Goal: Task Accomplishment & Management: Manage account settings

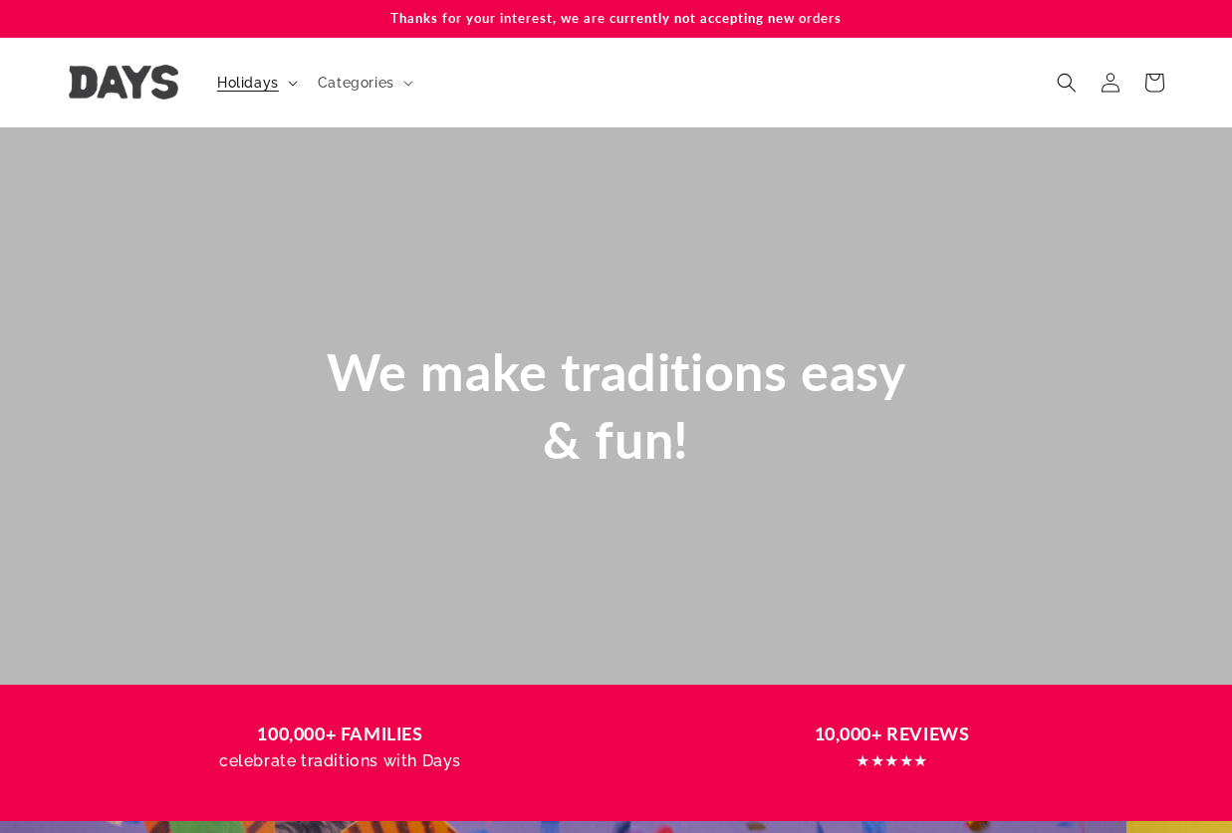
click at [293, 83] on icon at bounding box center [293, 84] width 10 height 6
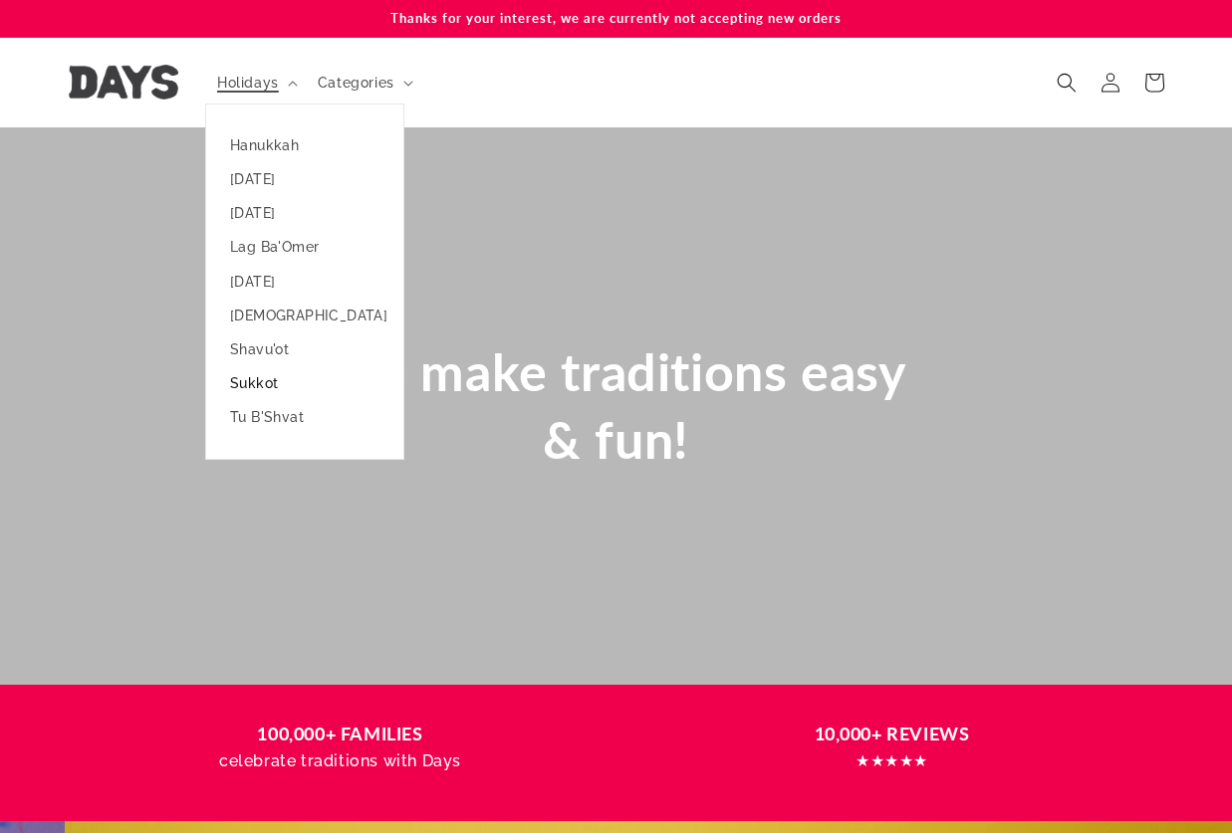
scroll to position [0, 1232]
click at [251, 380] on link "Sukkot" at bounding box center [304, 383] width 197 height 34
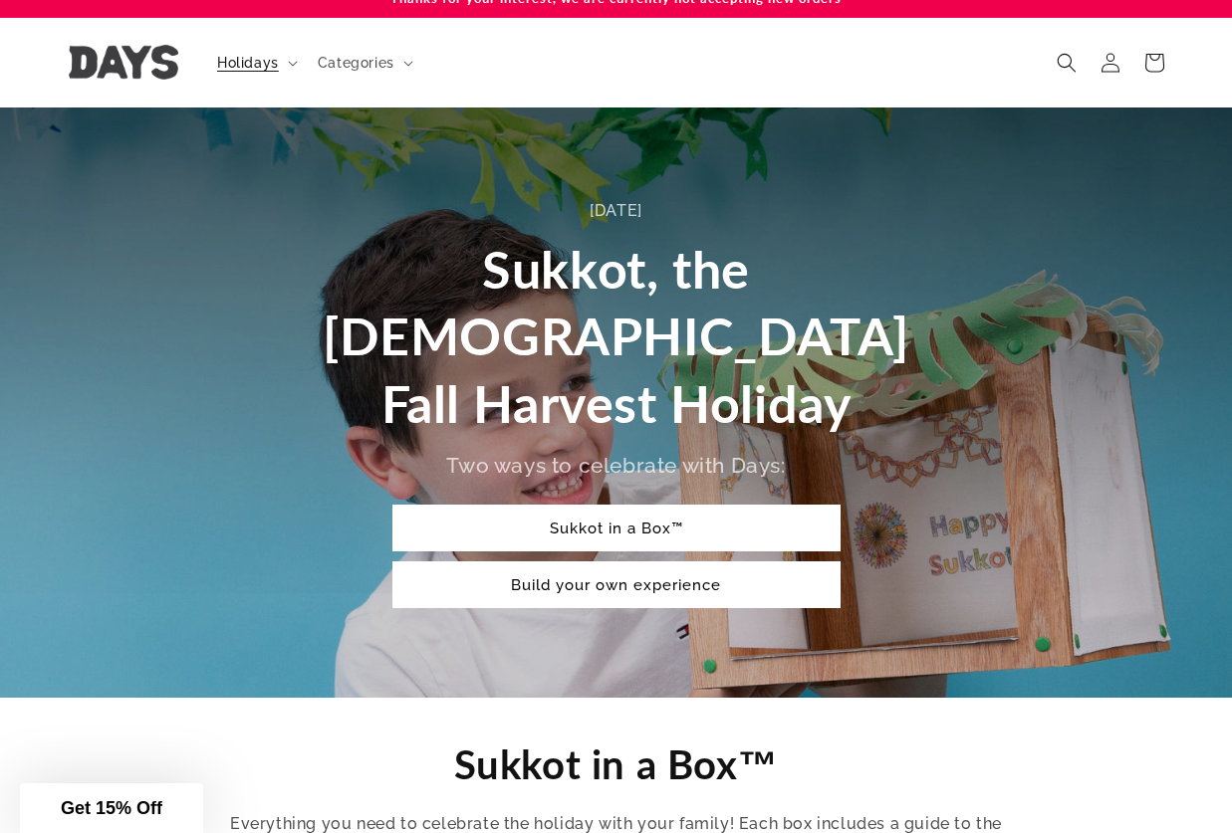
scroll to position [20, 0]
click at [1113, 57] on icon at bounding box center [1109, 63] width 19 height 20
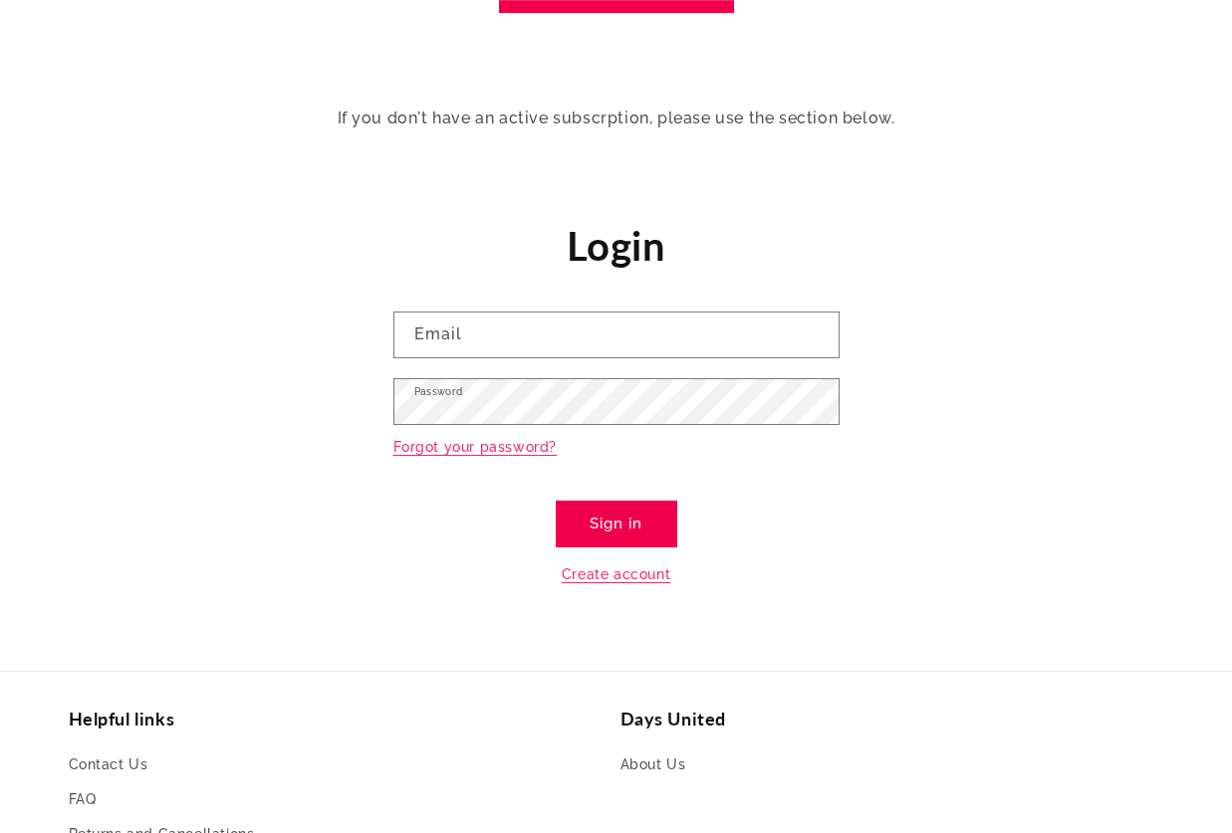
scroll to position [349, 0]
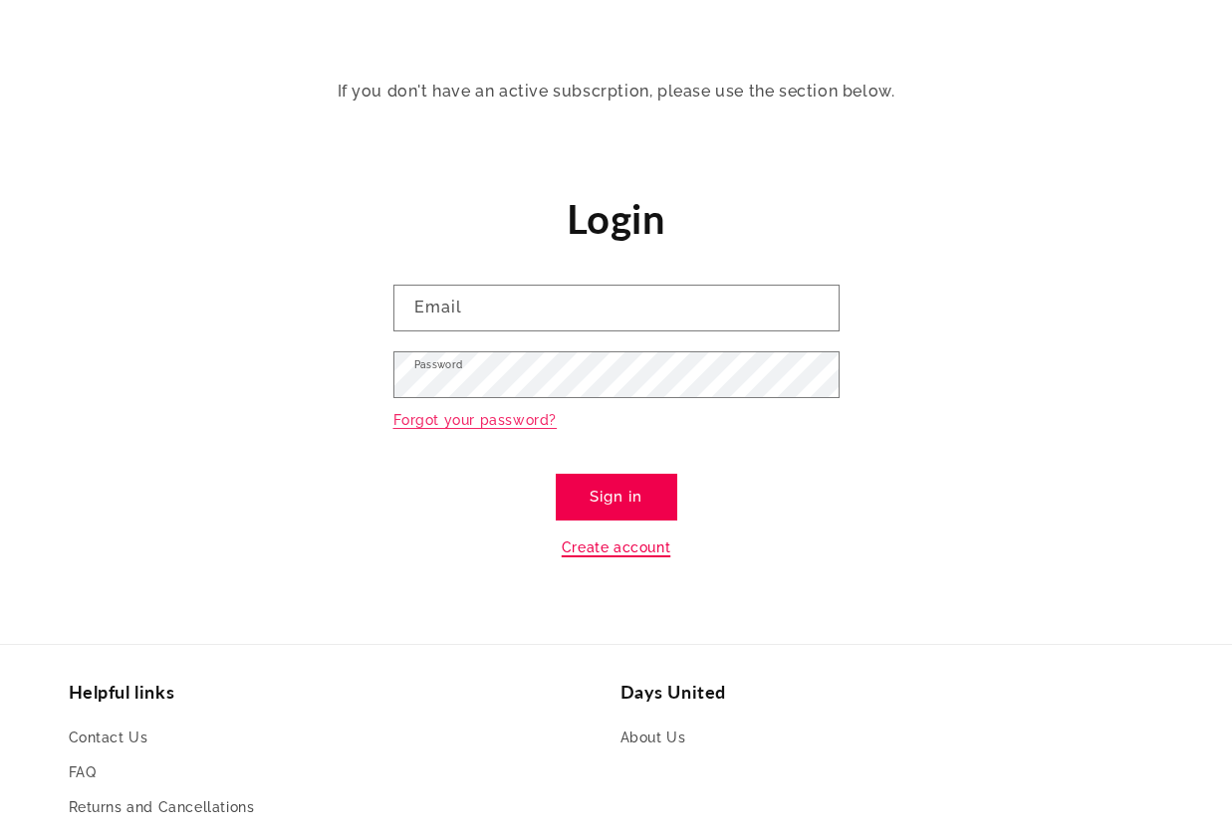
click at [595, 547] on link "Create account" at bounding box center [616, 548] width 109 height 25
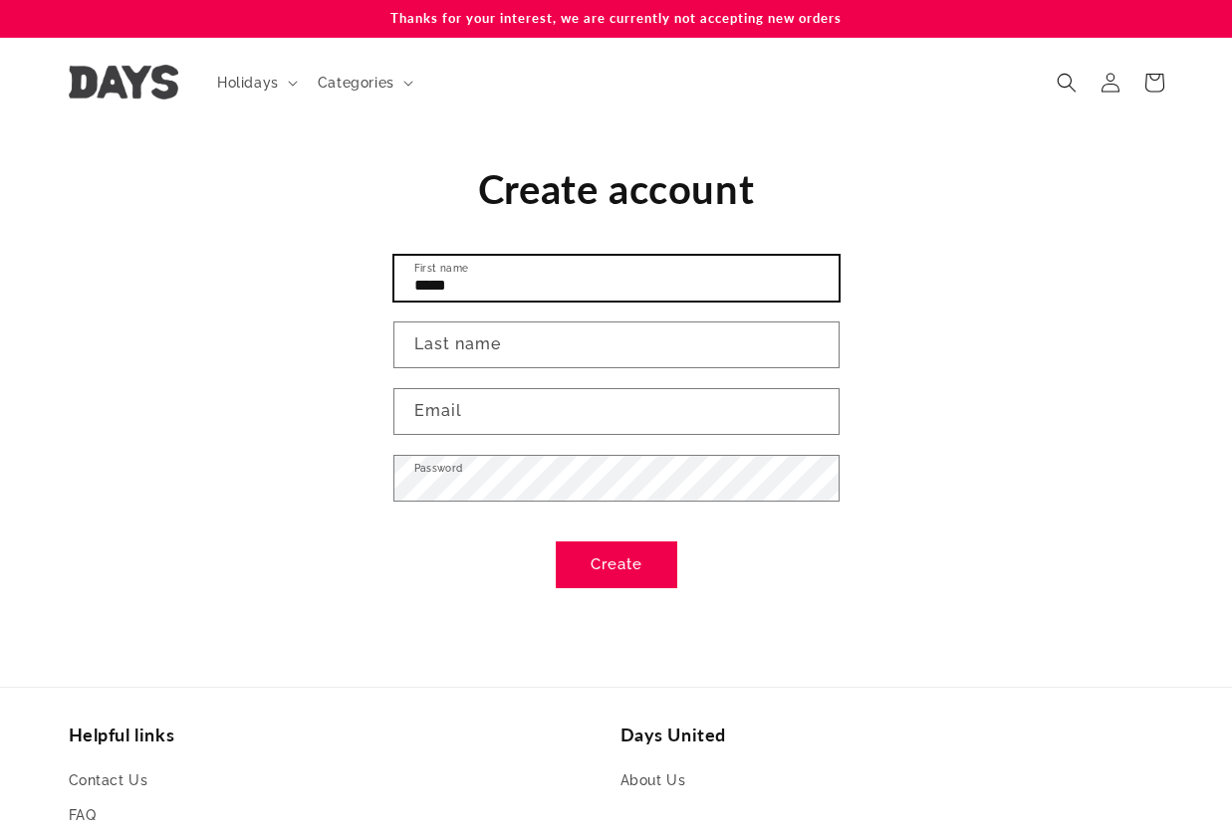
type input "*****"
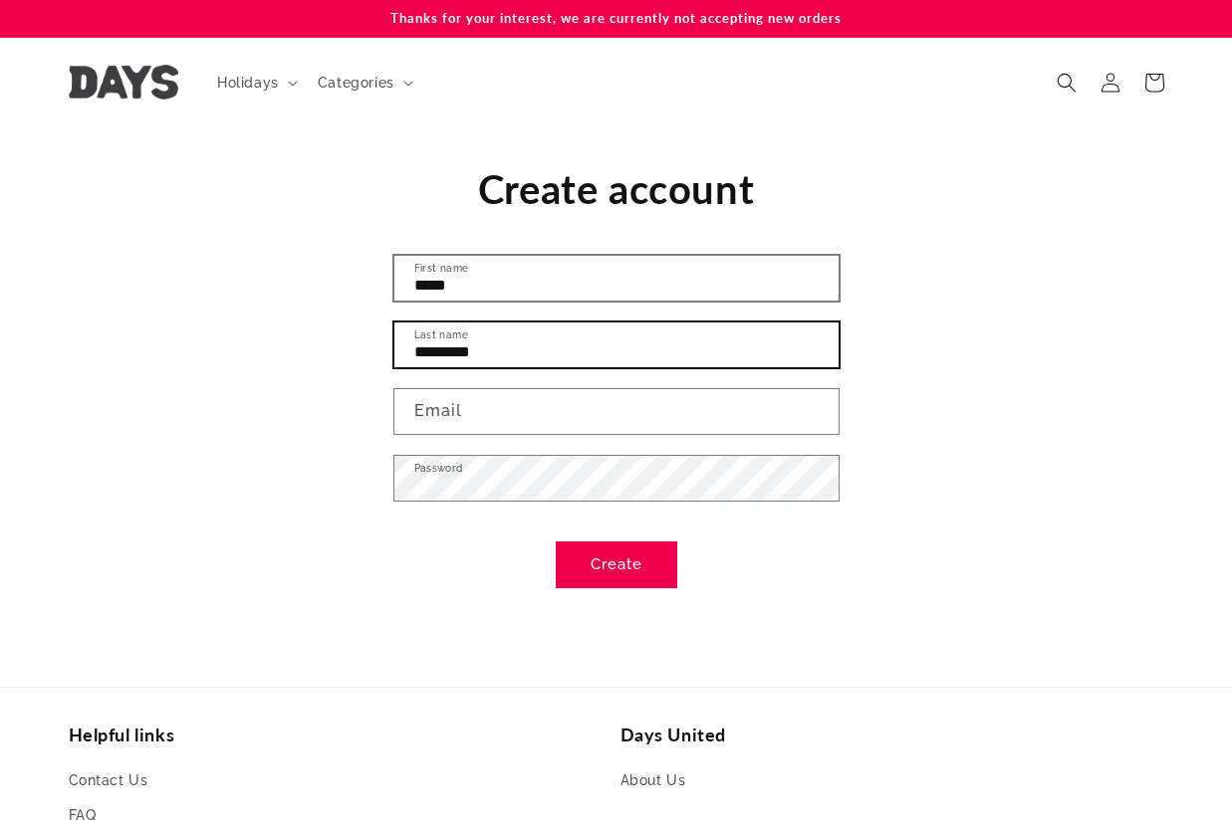
type input "*********"
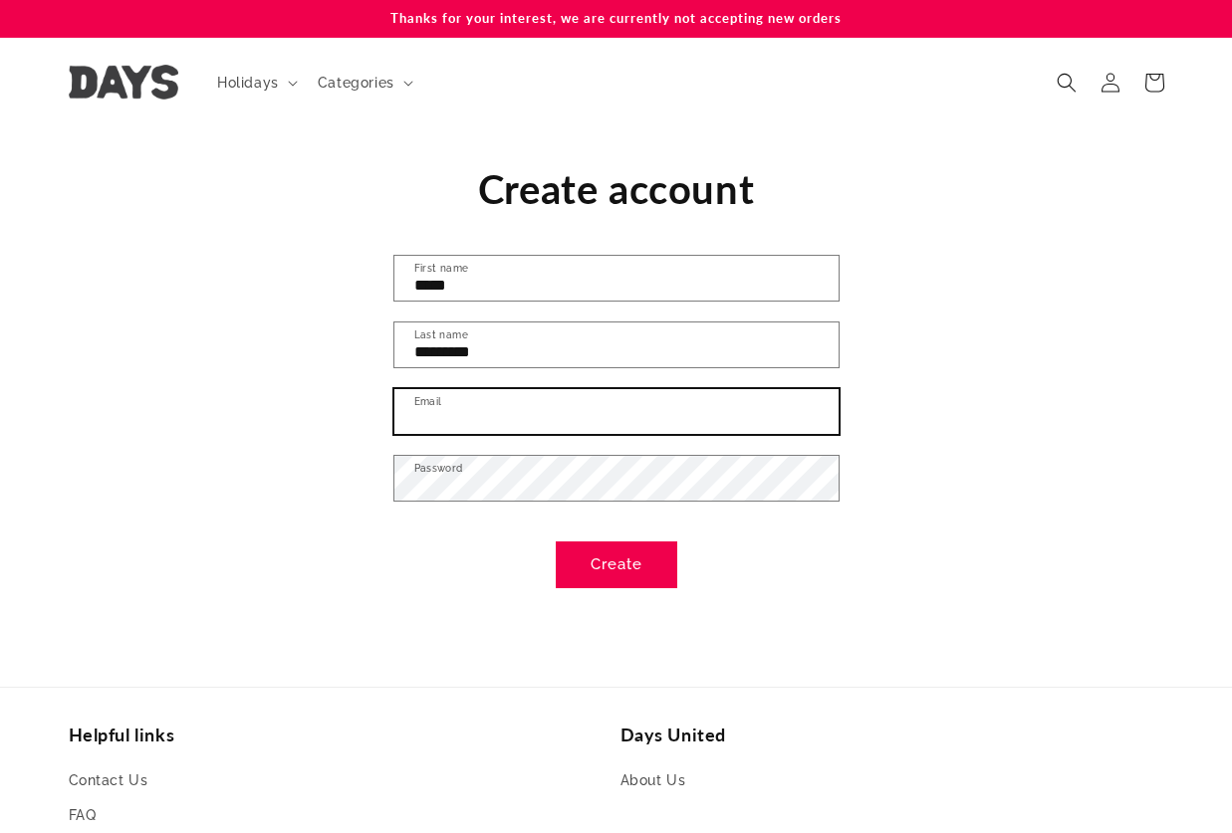
type input "**********"
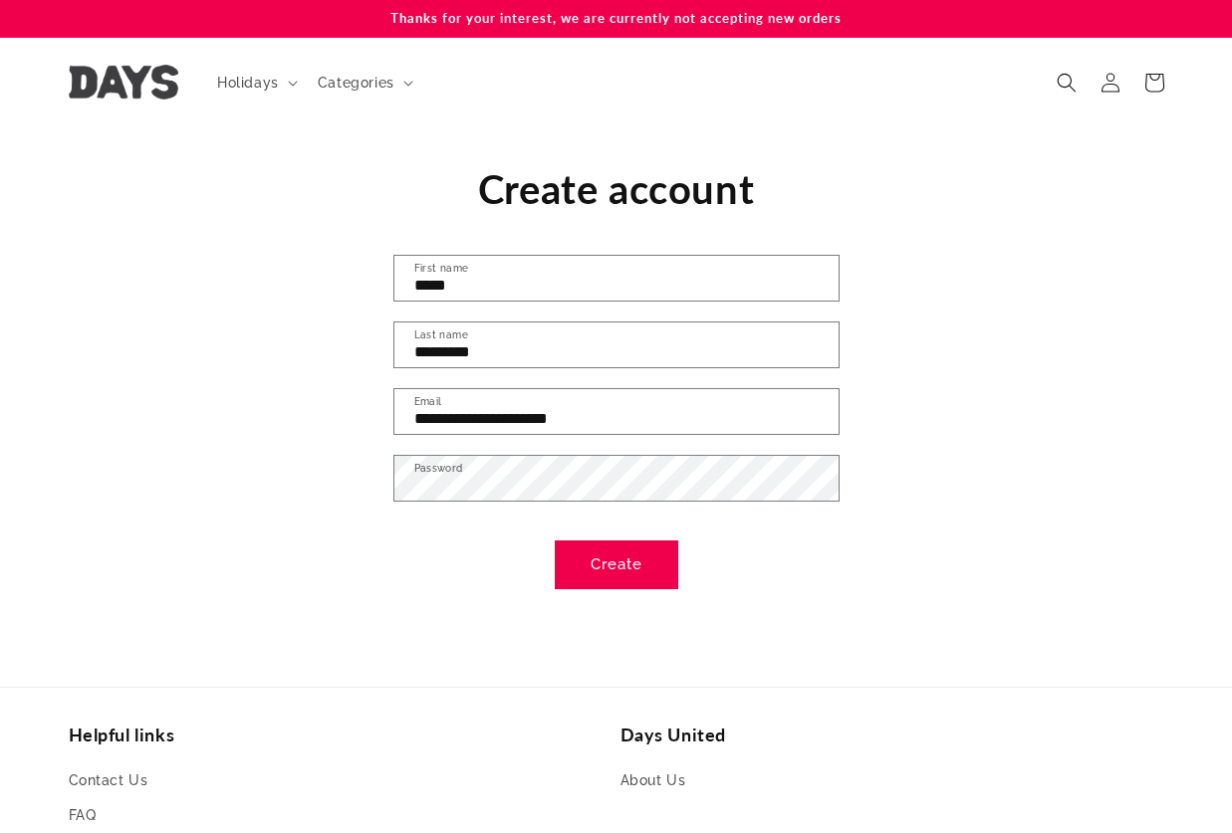
click at [617, 564] on button "Create" at bounding box center [616, 565] width 121 height 47
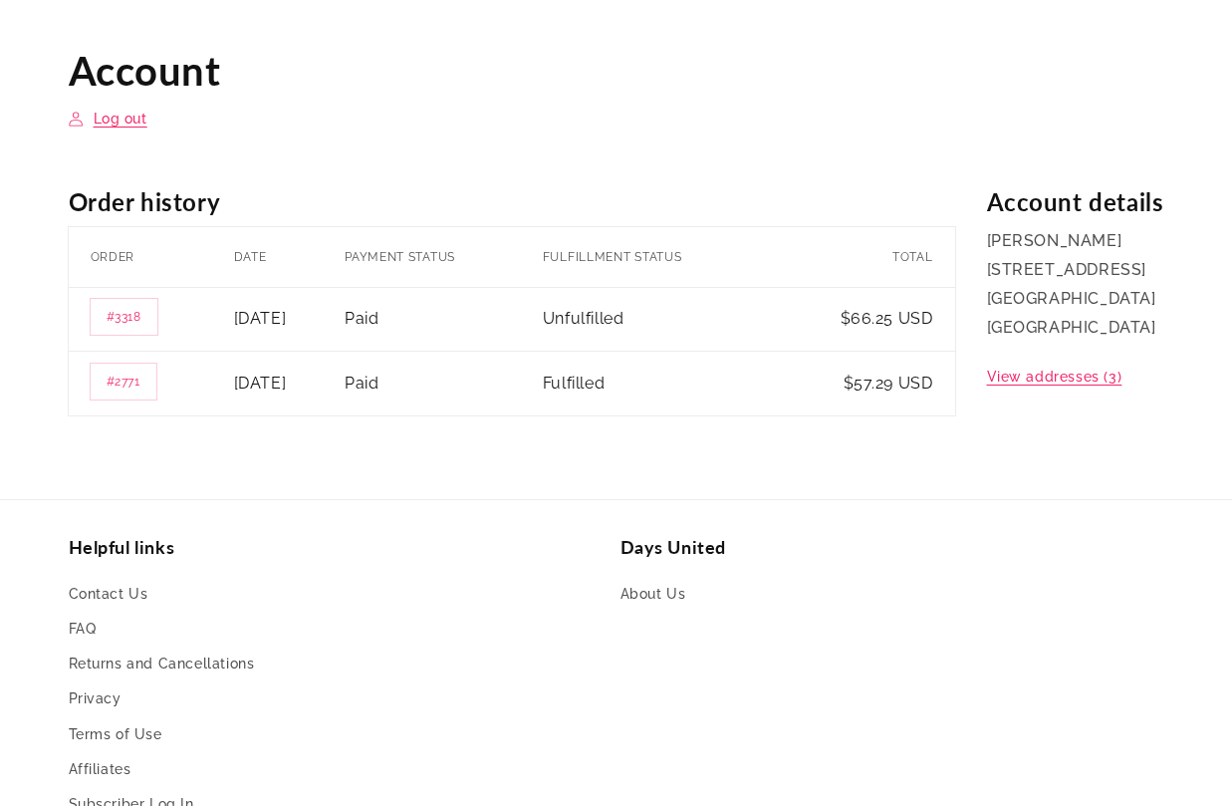
scroll to position [122, 0]
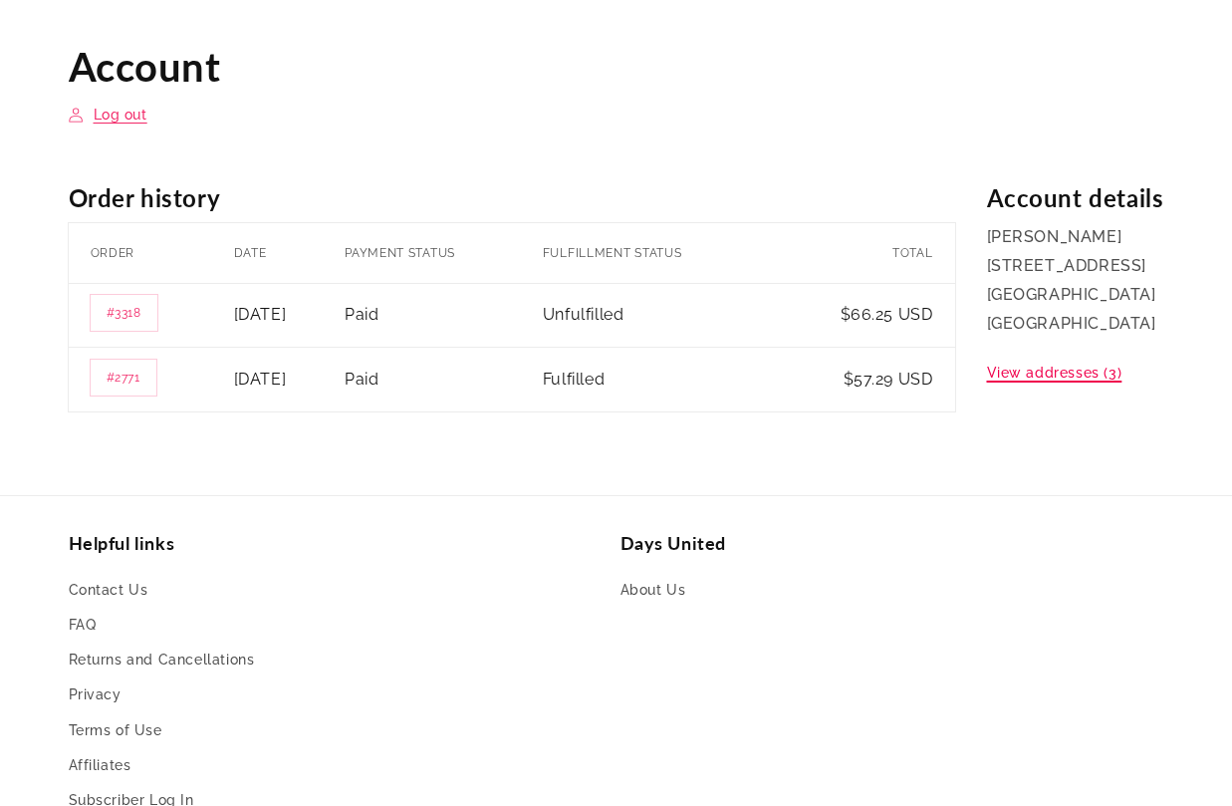
click at [1009, 367] on link "View addresses (3)" at bounding box center [1054, 372] width 135 height 25
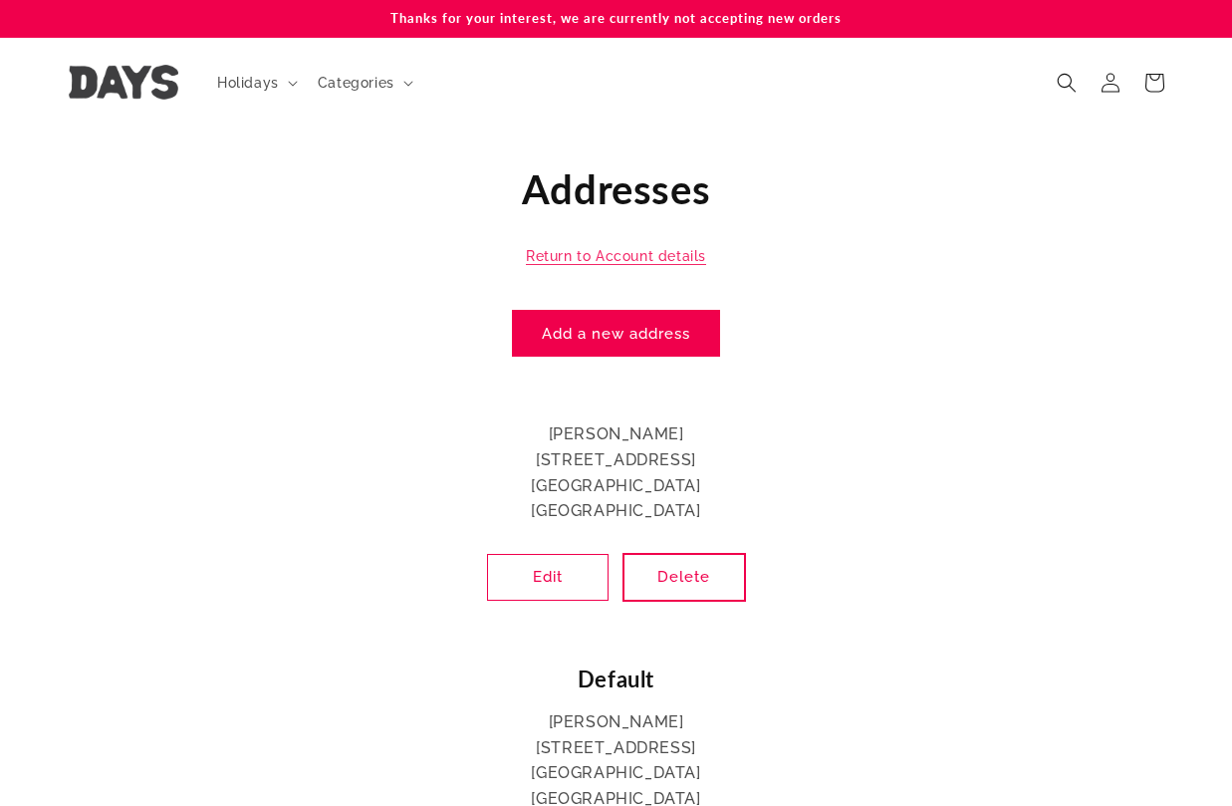
click at [670, 568] on button "Delete" at bounding box center [683, 577] width 121 height 47
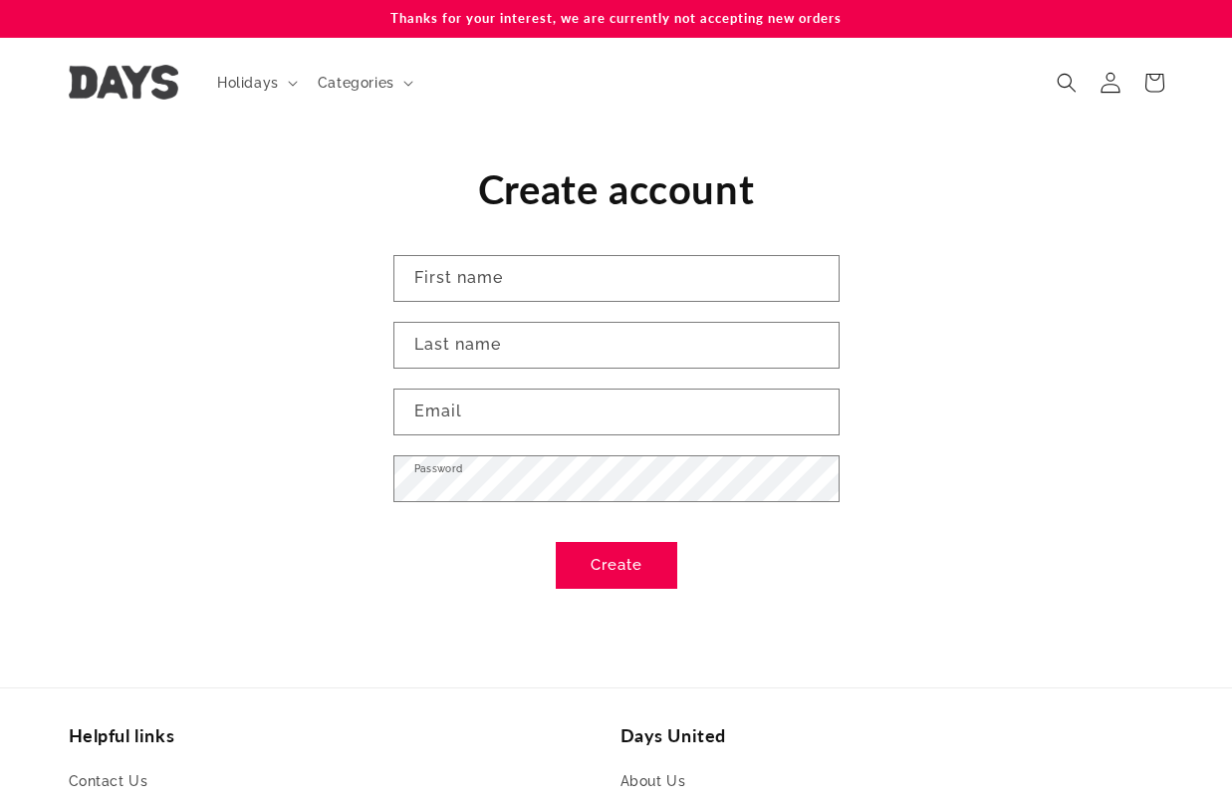
click at [1115, 83] on icon at bounding box center [1109, 82] width 21 height 21
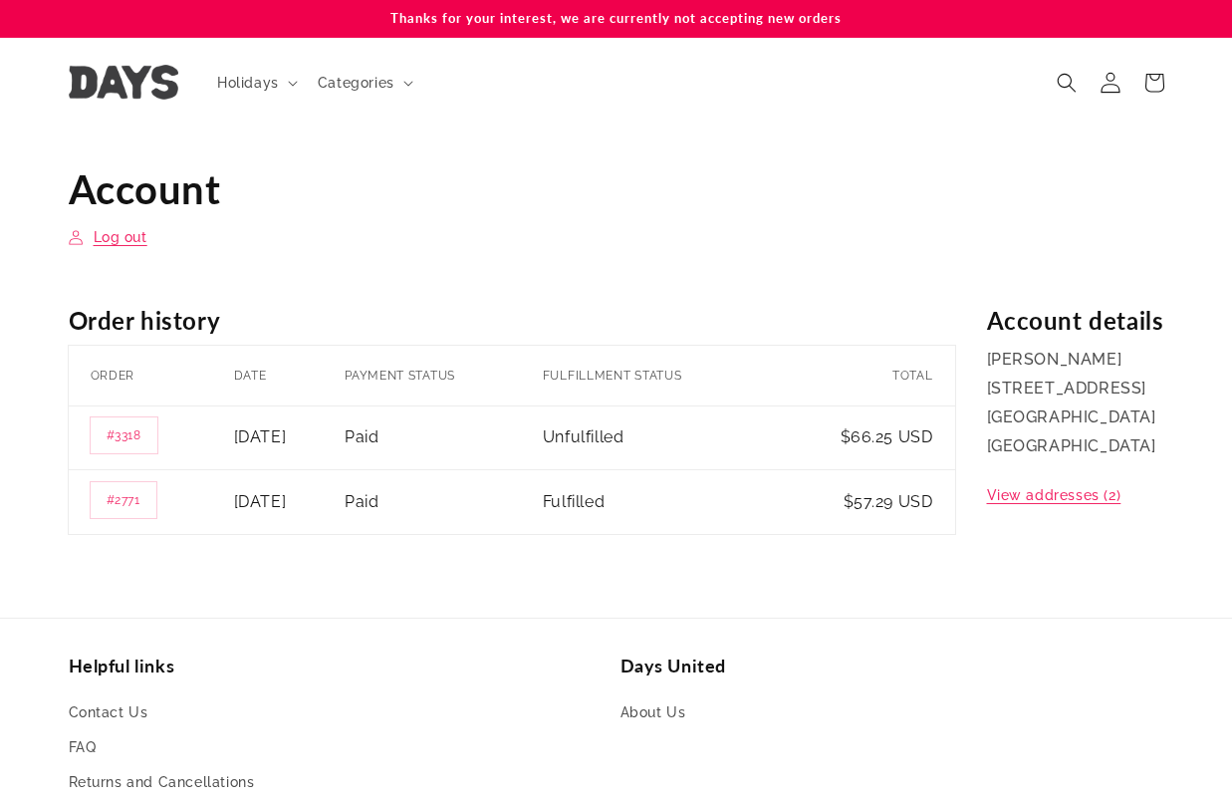
click at [1108, 78] on icon at bounding box center [1109, 82] width 21 height 21
click at [1038, 492] on link "View addresses (2)" at bounding box center [1054, 495] width 134 height 25
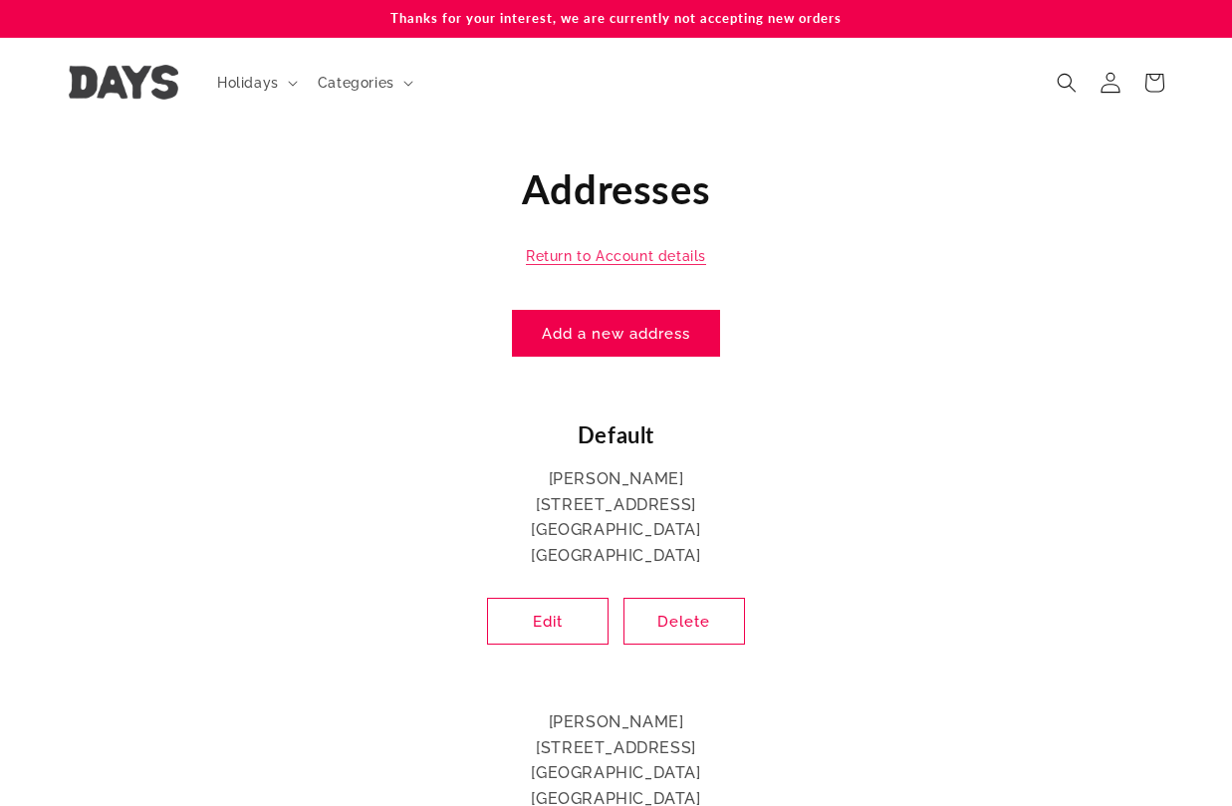
click at [1115, 79] on icon at bounding box center [1109, 82] width 21 height 21
